Goal: Task Accomplishment & Management: Use online tool/utility

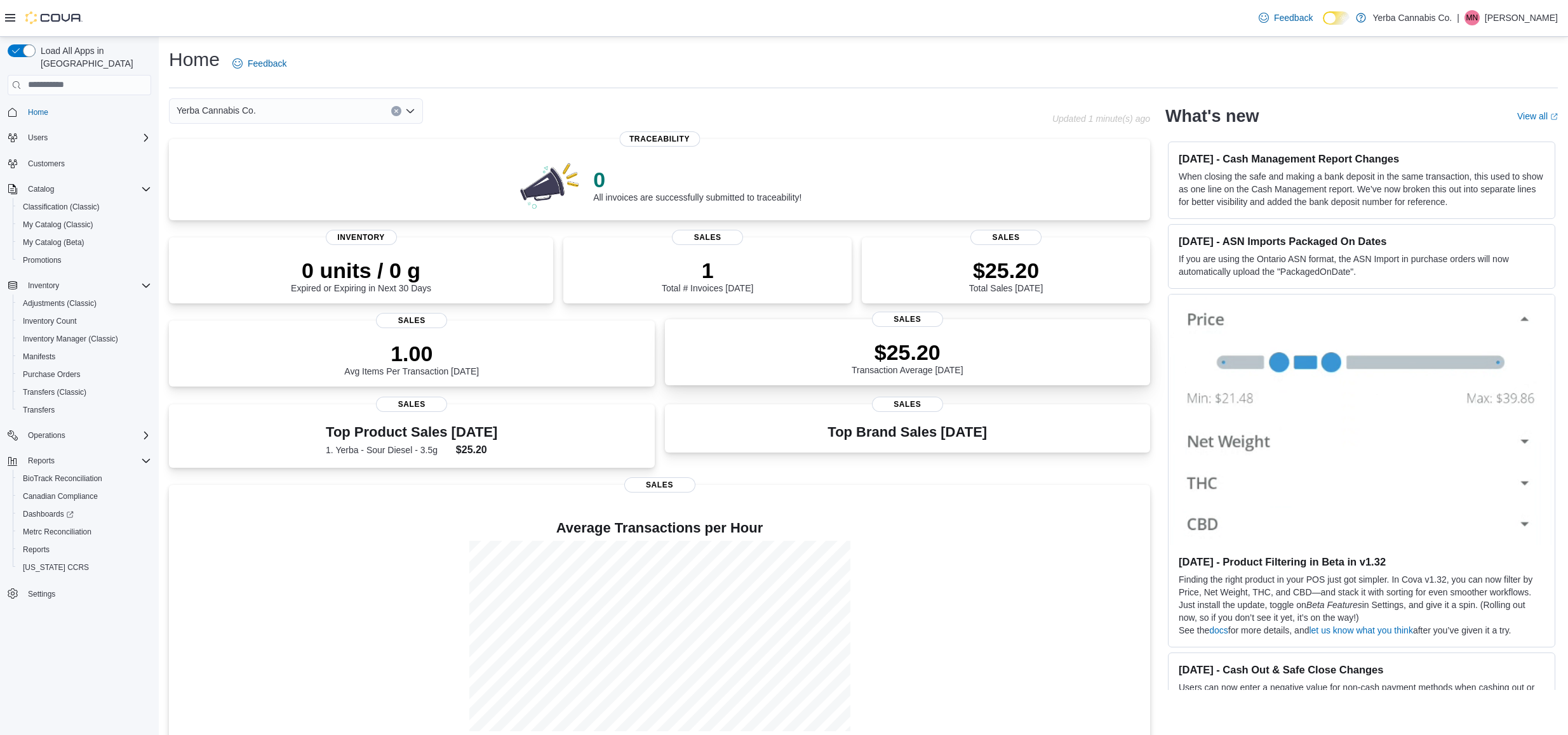
scroll to position [18, 0]
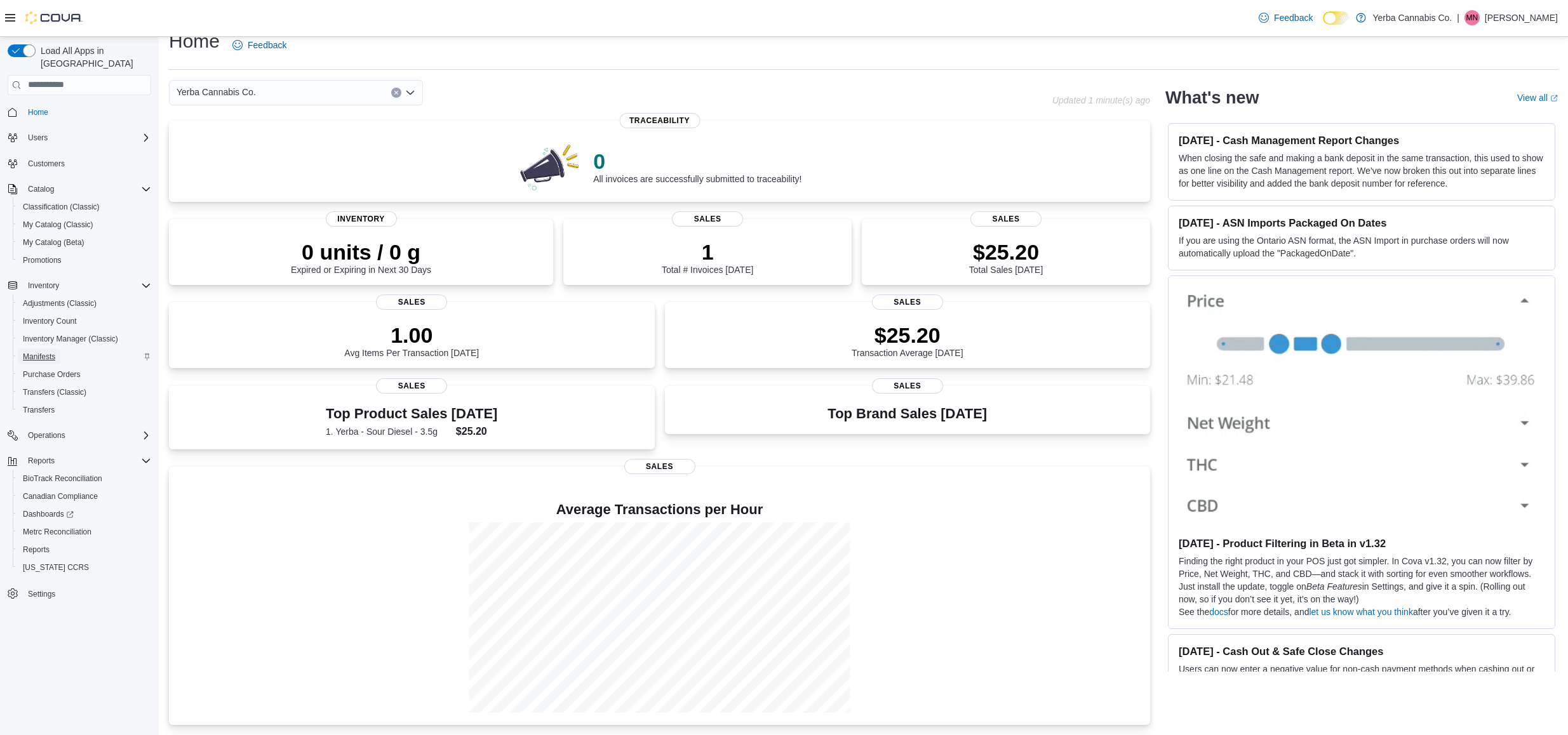
click at [28, 352] on span "Manifests" at bounding box center [39, 357] width 32 height 10
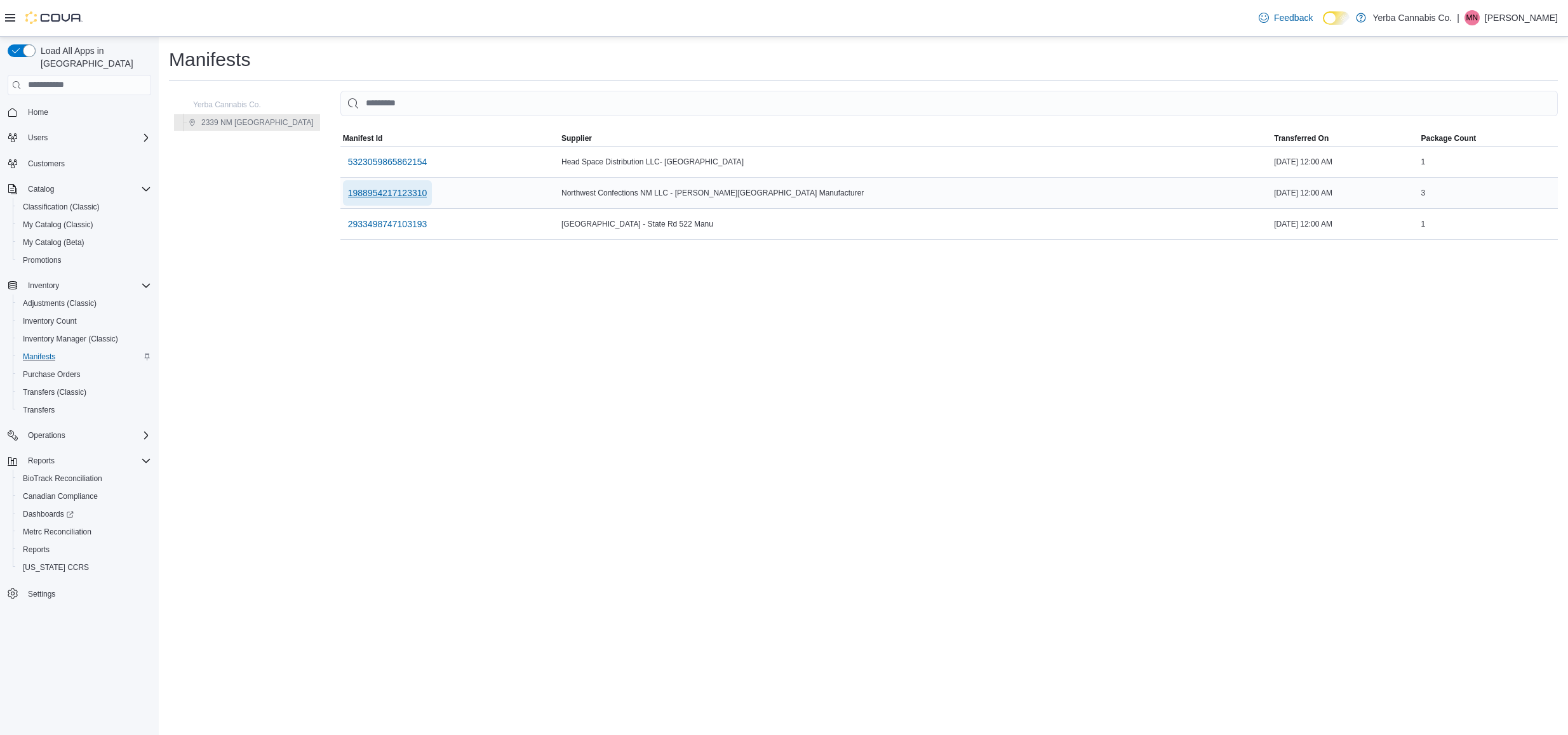
click at [387, 190] on span "1988954217123310" at bounding box center [387, 193] width 80 height 13
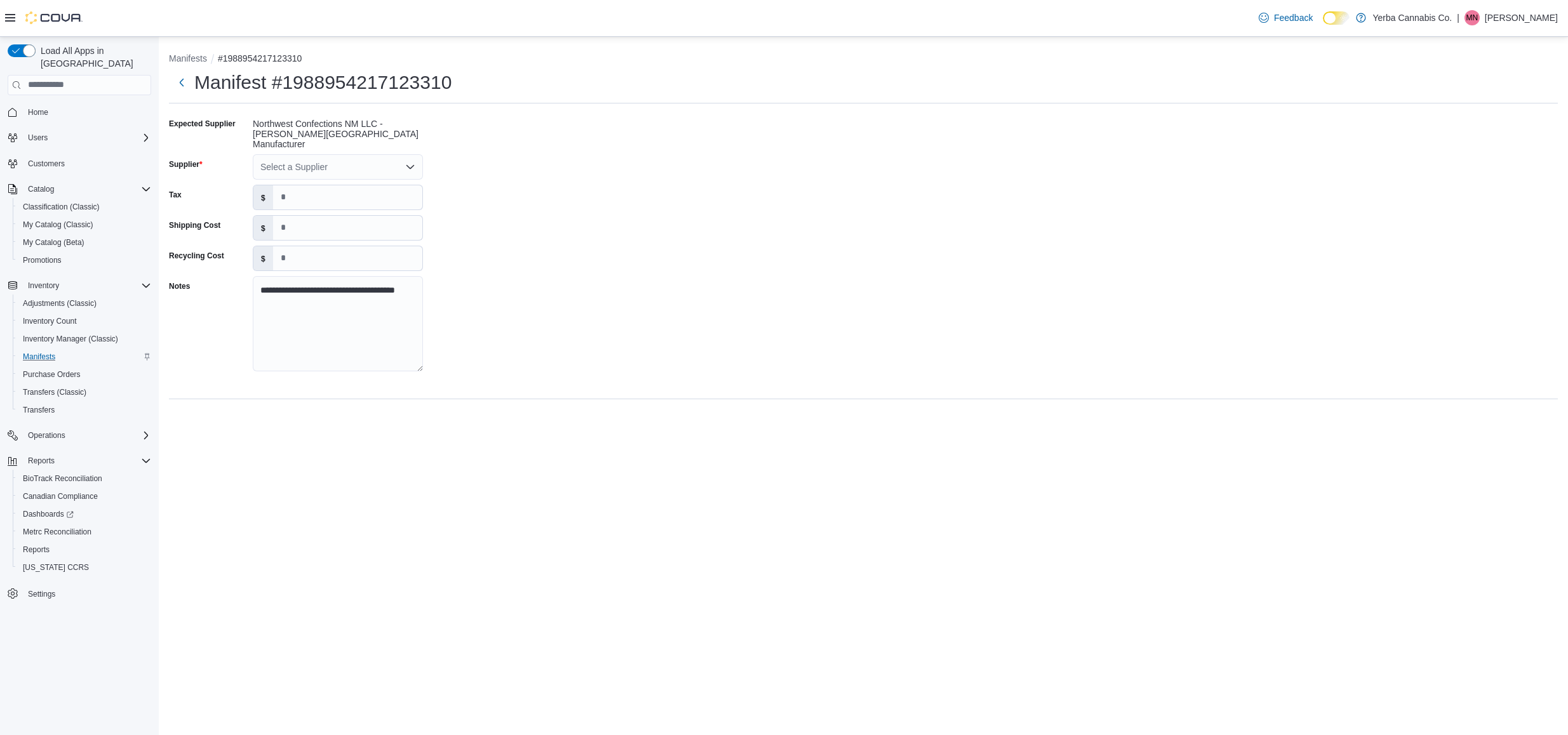
click at [304, 156] on div "Select a Supplier" at bounding box center [338, 167] width 170 height 25
type input "**"
click at [314, 177] on span "Wy ld" at bounding box center [345, 178] width 140 height 13
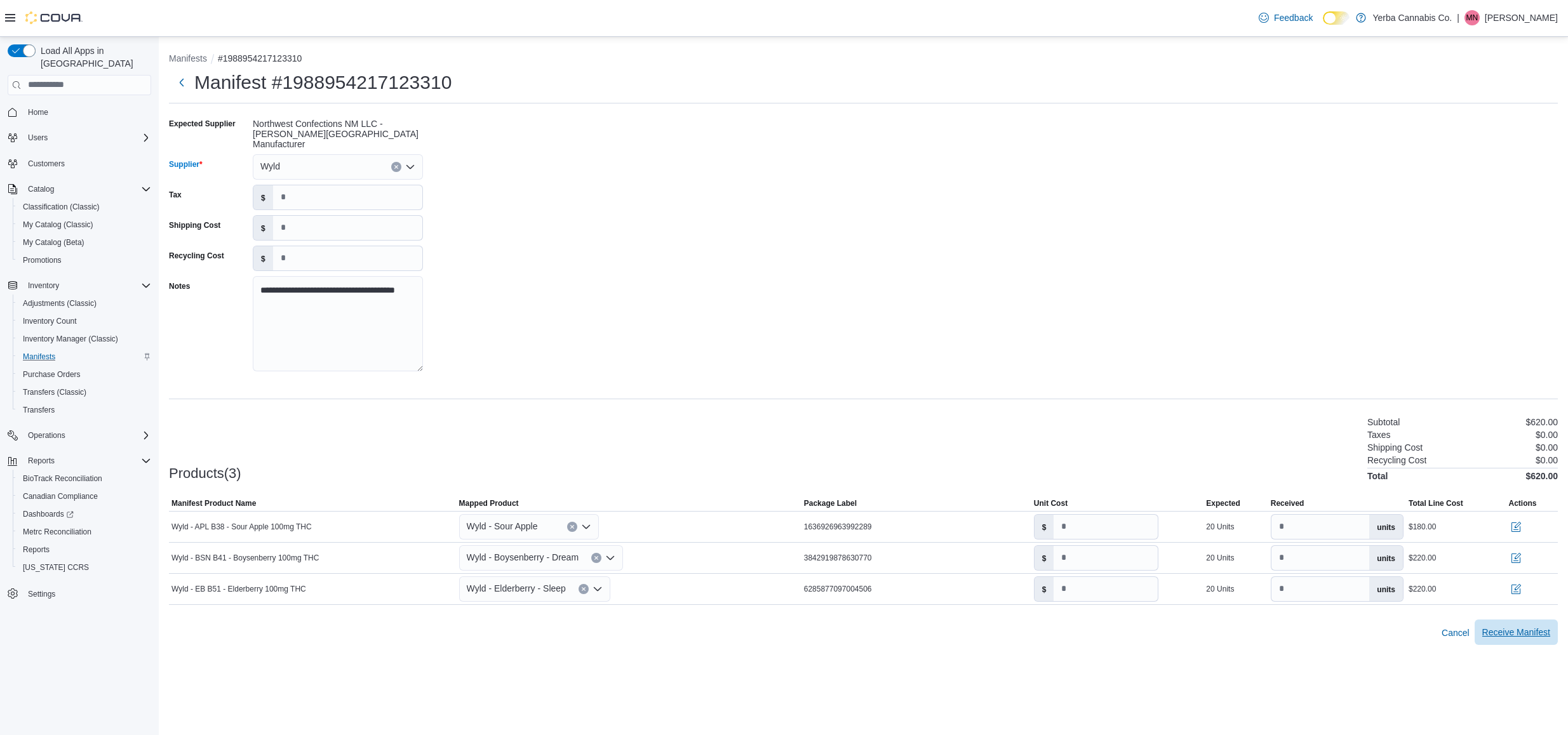
click at [1541, 629] on span "Receive Manifest" at bounding box center [1516, 632] width 68 height 25
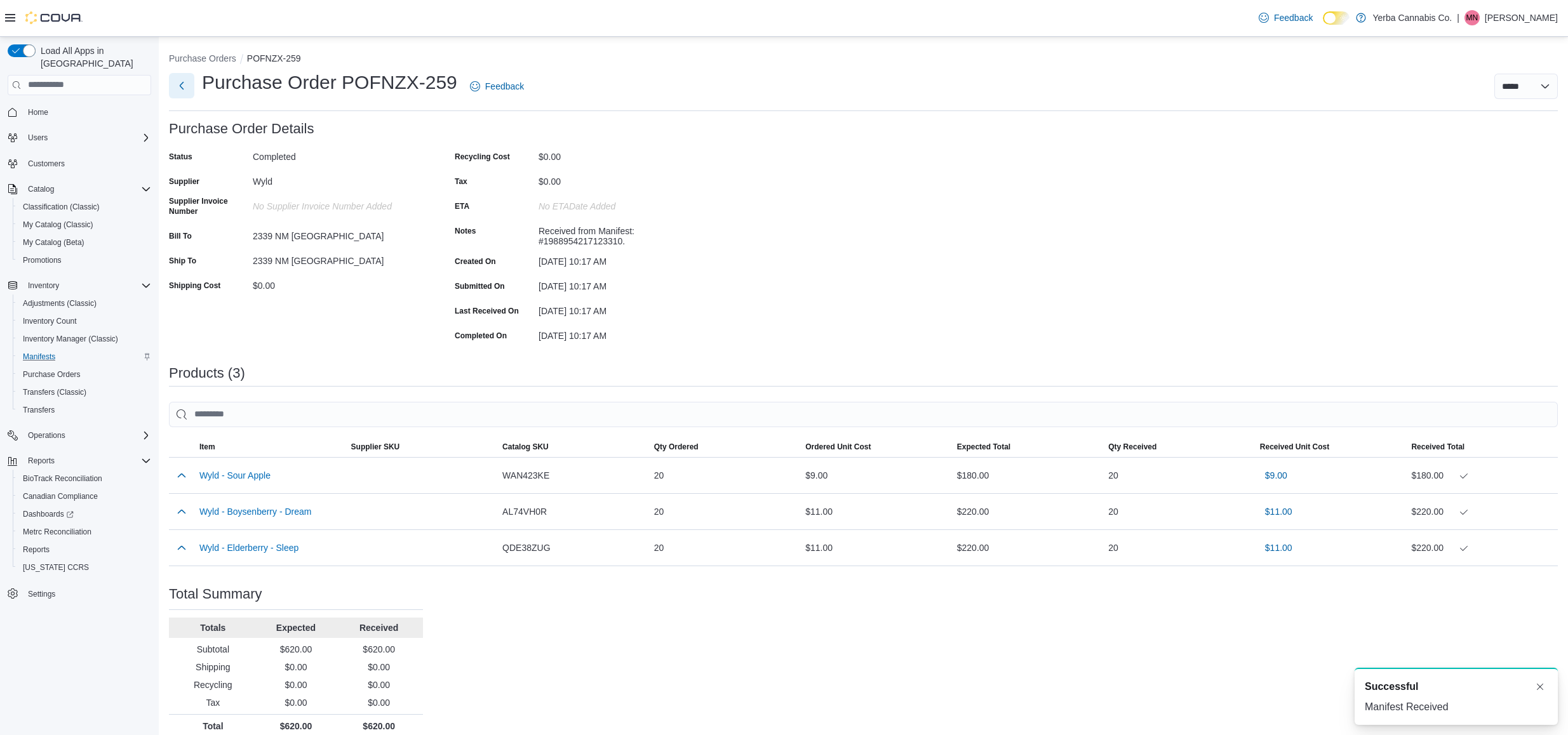
click at [183, 86] on button "Next" at bounding box center [182, 86] width 25 height 25
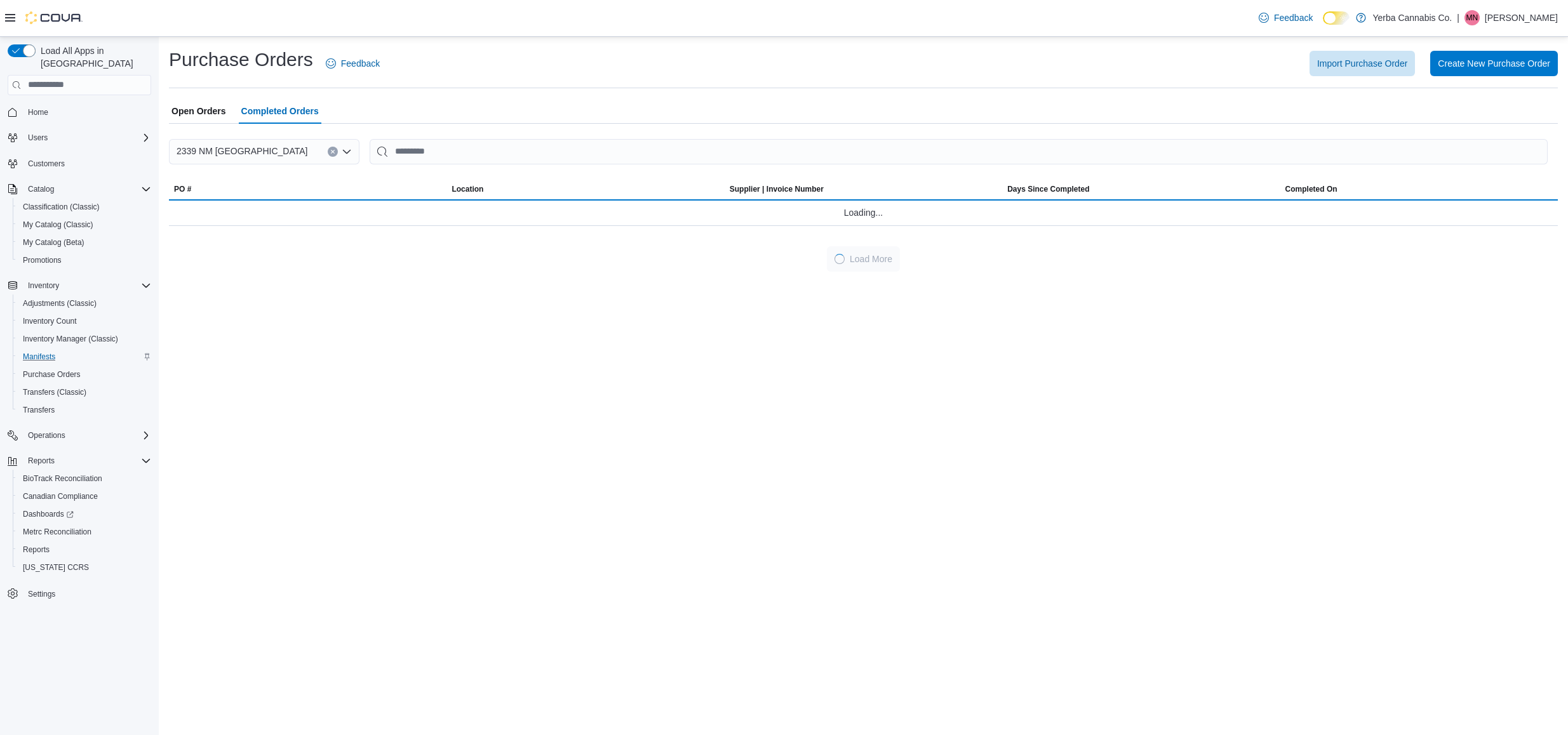
click at [181, 110] on span "Open Orders" at bounding box center [199, 111] width 55 height 25
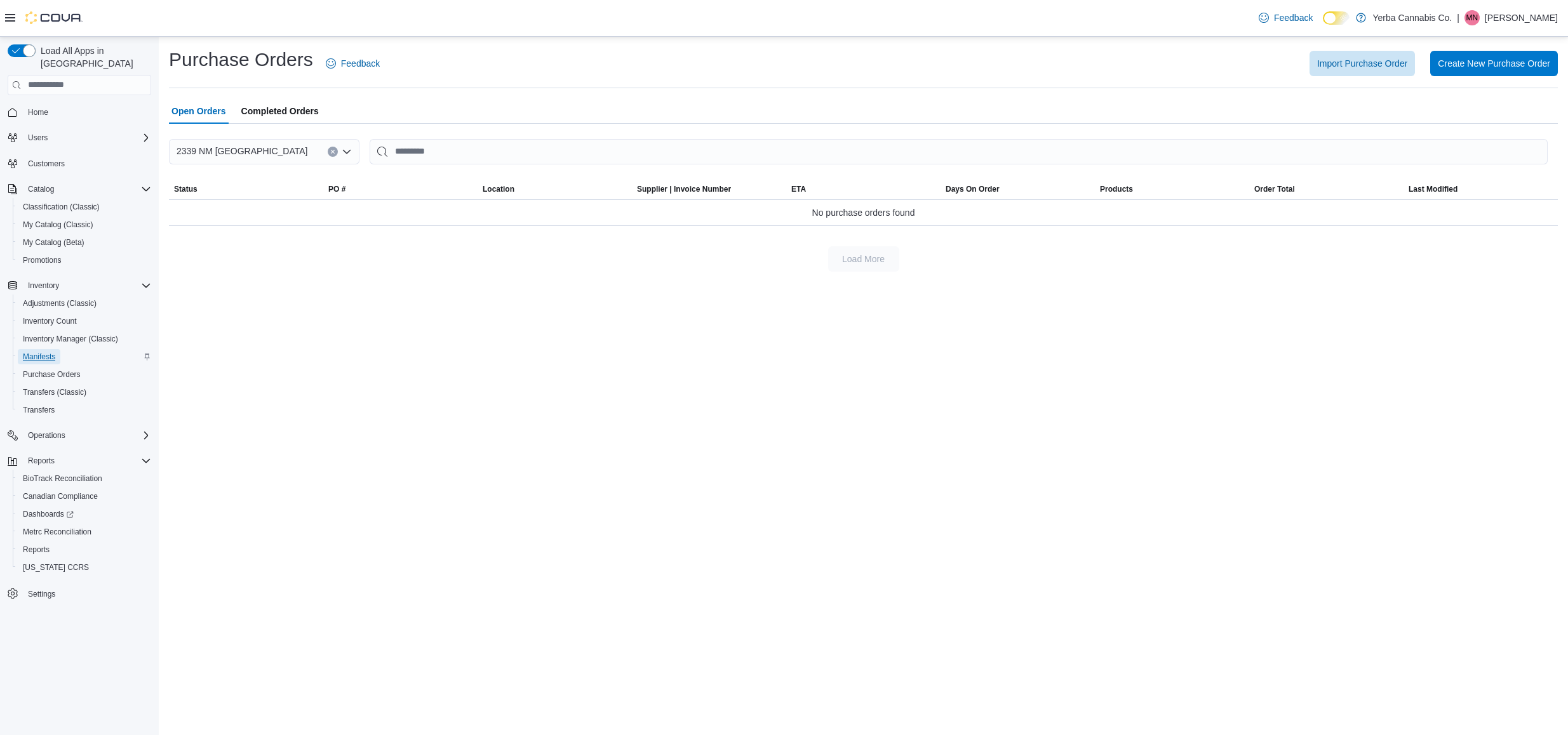
click at [54, 352] on span "Manifests" at bounding box center [39, 357] width 32 height 10
